Goal: Transaction & Acquisition: Purchase product/service

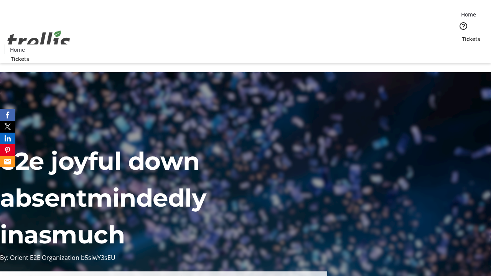
click at [462, 35] on span "Tickets" at bounding box center [471, 39] width 18 height 8
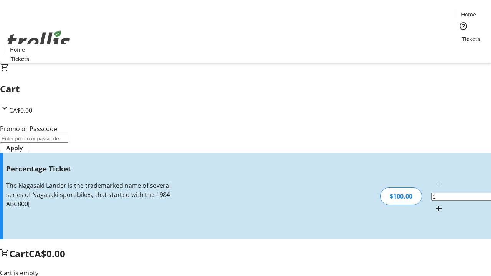
click at [434, 204] on mat-icon "Increment by one" at bounding box center [438, 208] width 9 height 9
type input "1"
type input "BAR"
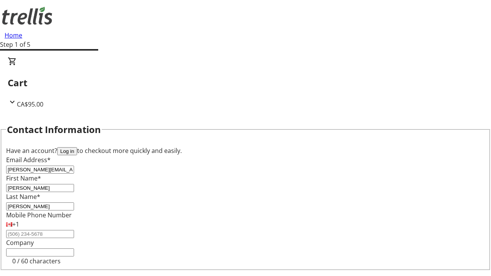
type input "[PERSON_NAME]"
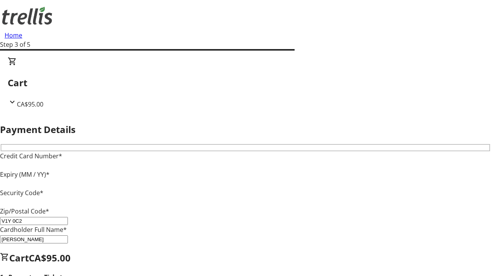
type input "V1Y 0C2"
